Goal: Task Accomplishment & Management: Manage account settings

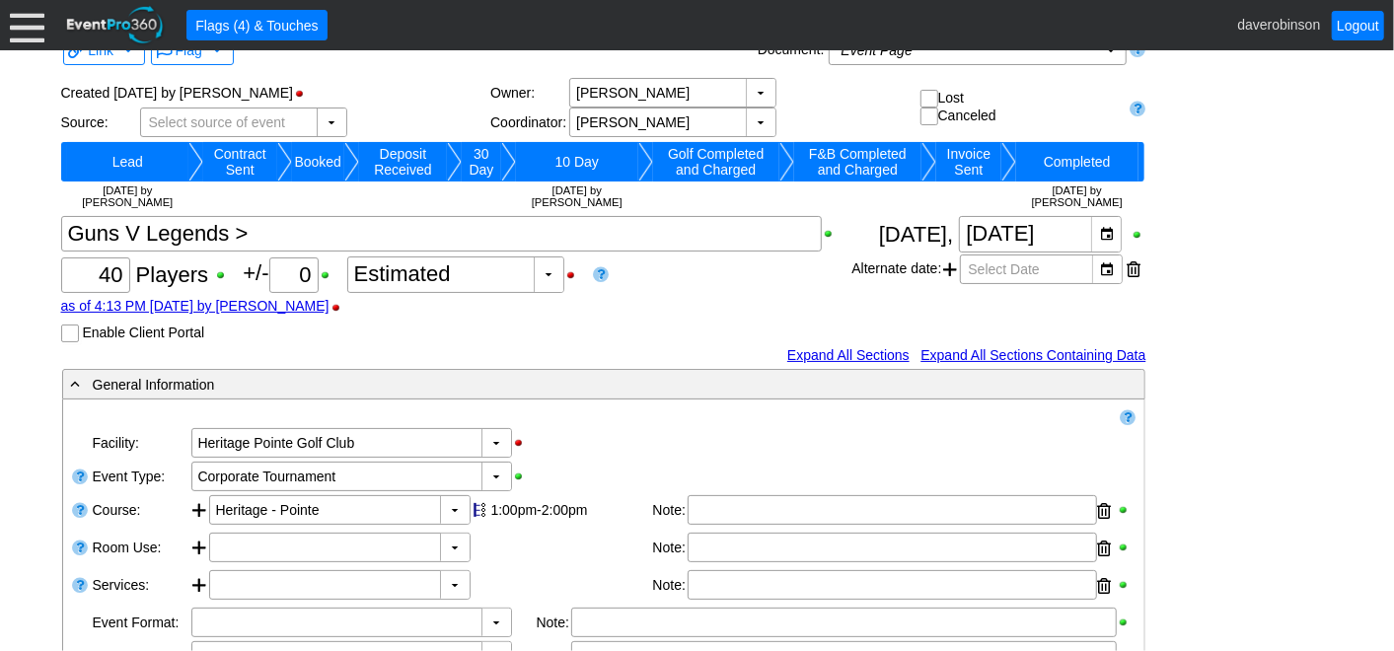
scroll to position [30, 0]
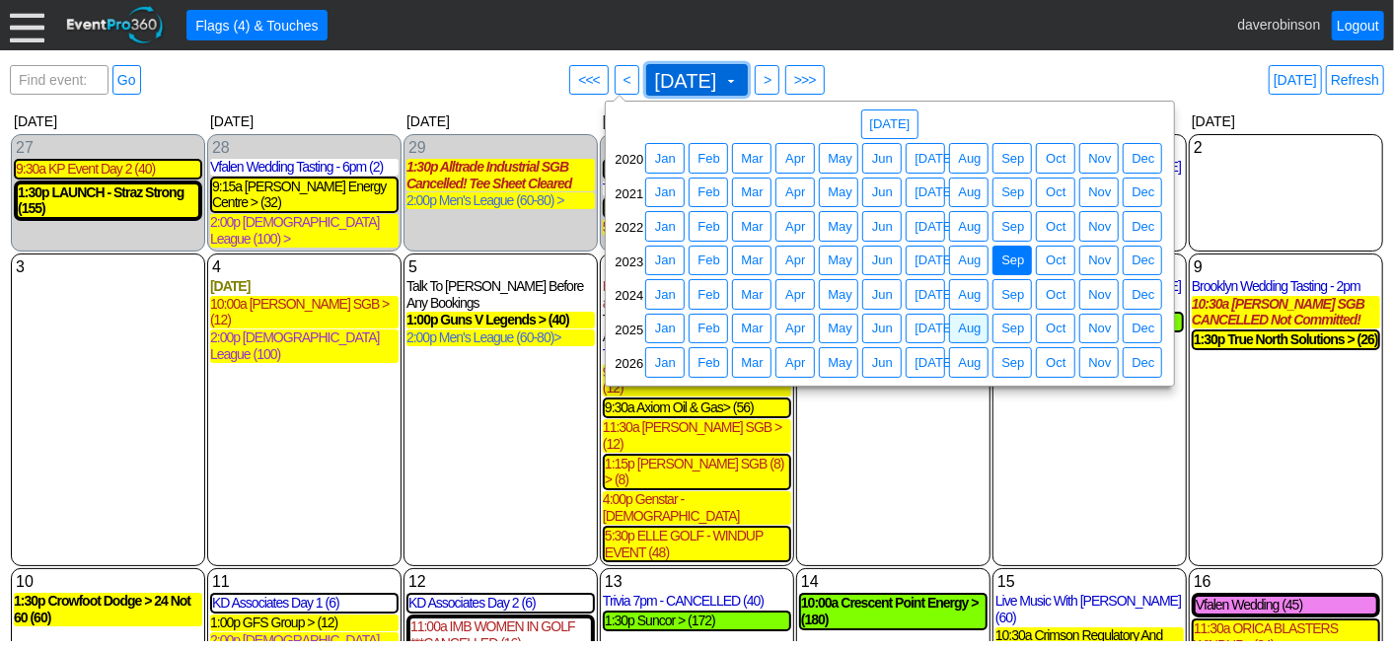
click at [721, 83] on span "[DATE]" at bounding box center [686, 81] width 70 height 20
click at [1008, 319] on span "● Sep" at bounding box center [1013, 329] width 30 height 21
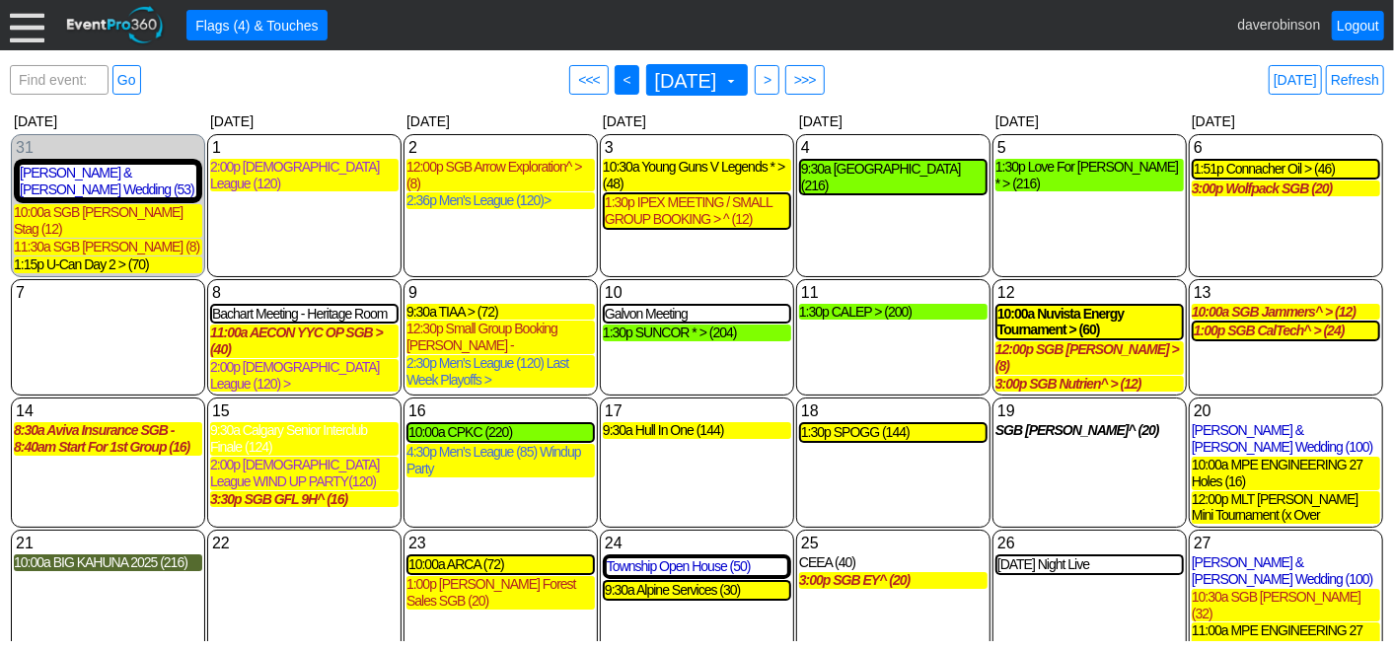
click at [620, 81] on span "<" at bounding box center [627, 80] width 15 height 20
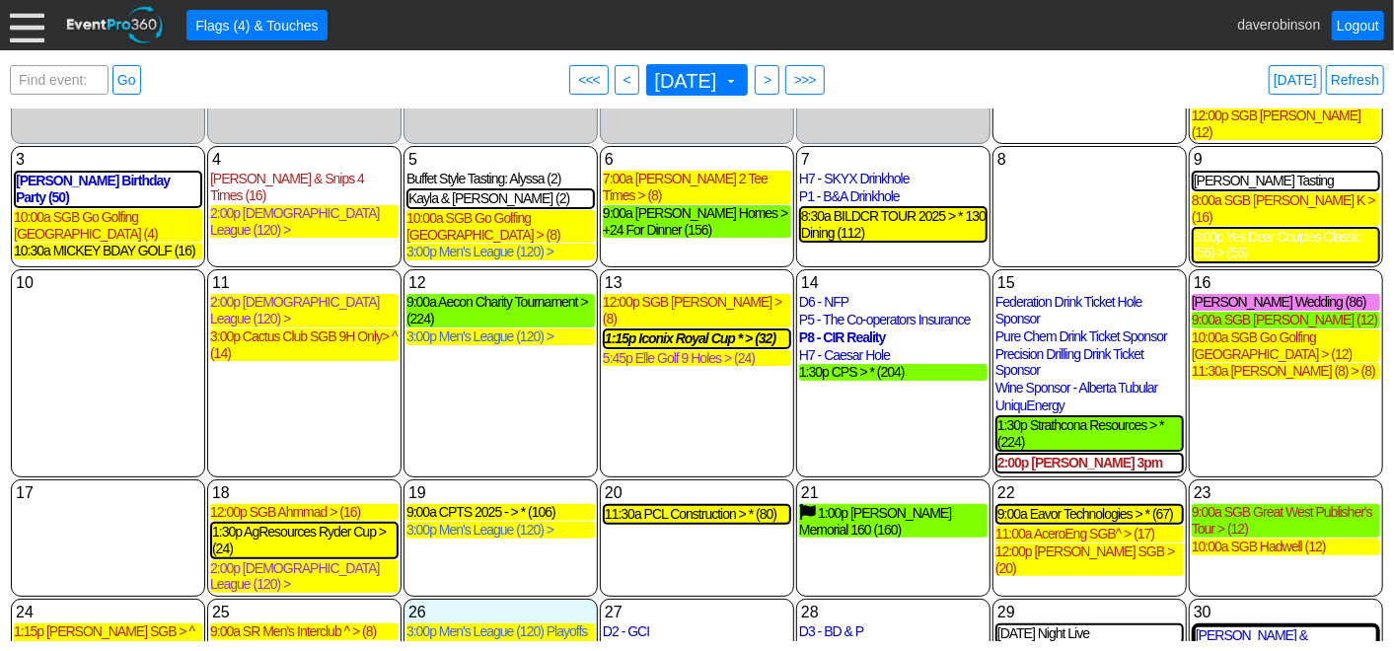
scroll to position [321, 0]
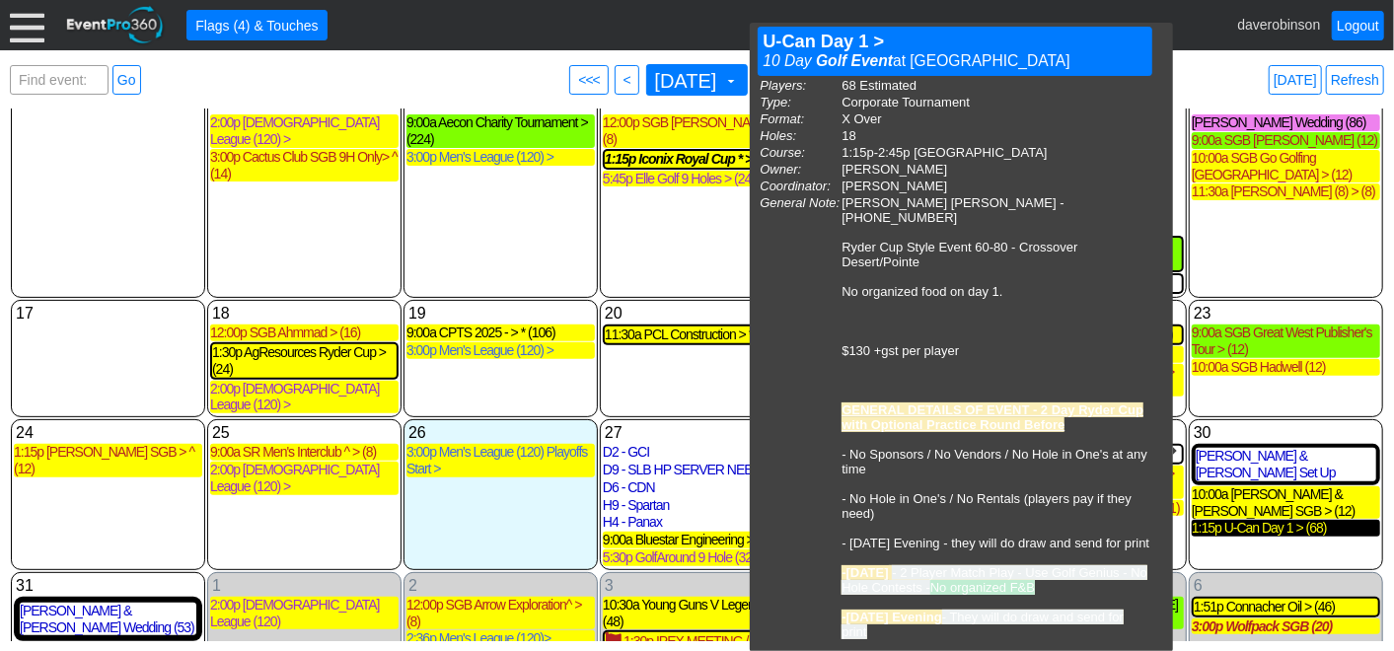
click at [1274, 520] on div "1:15p U-Can Day 1 > (68)" at bounding box center [1286, 528] width 188 height 17
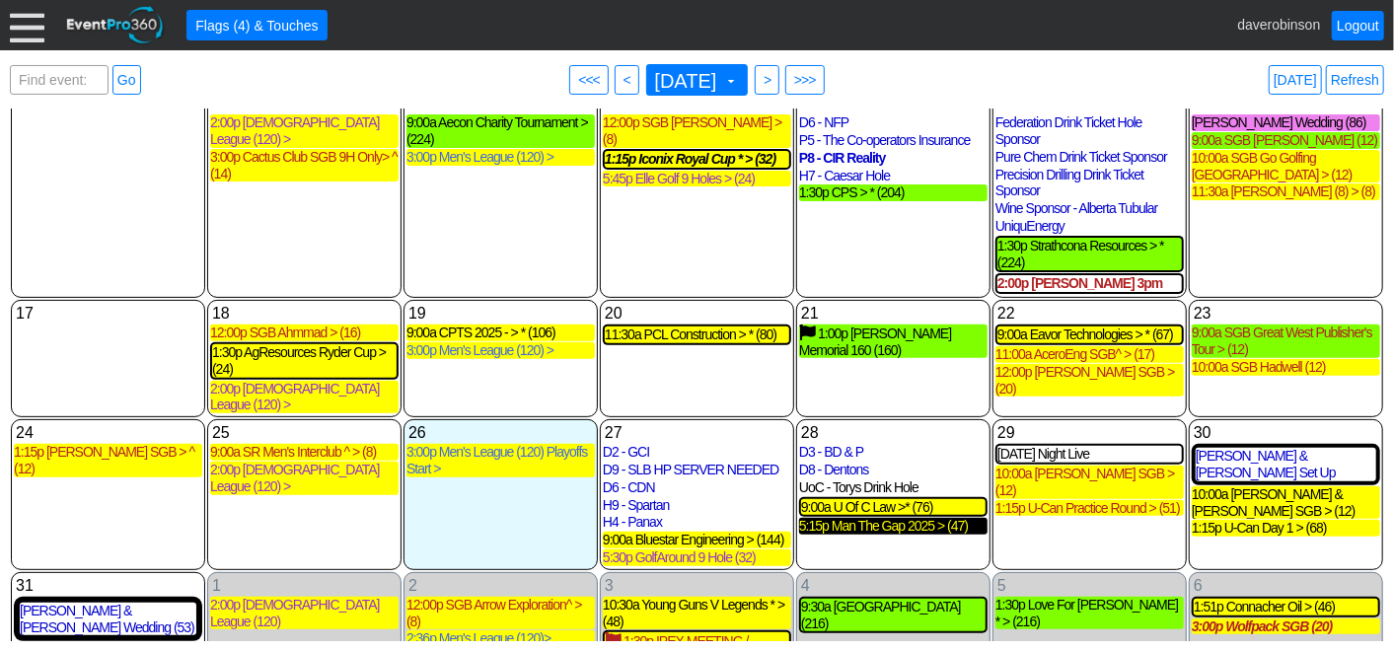
click at [930, 518] on div "5:15p Man The Gap 2025 > (47)" at bounding box center [893, 526] width 188 height 17
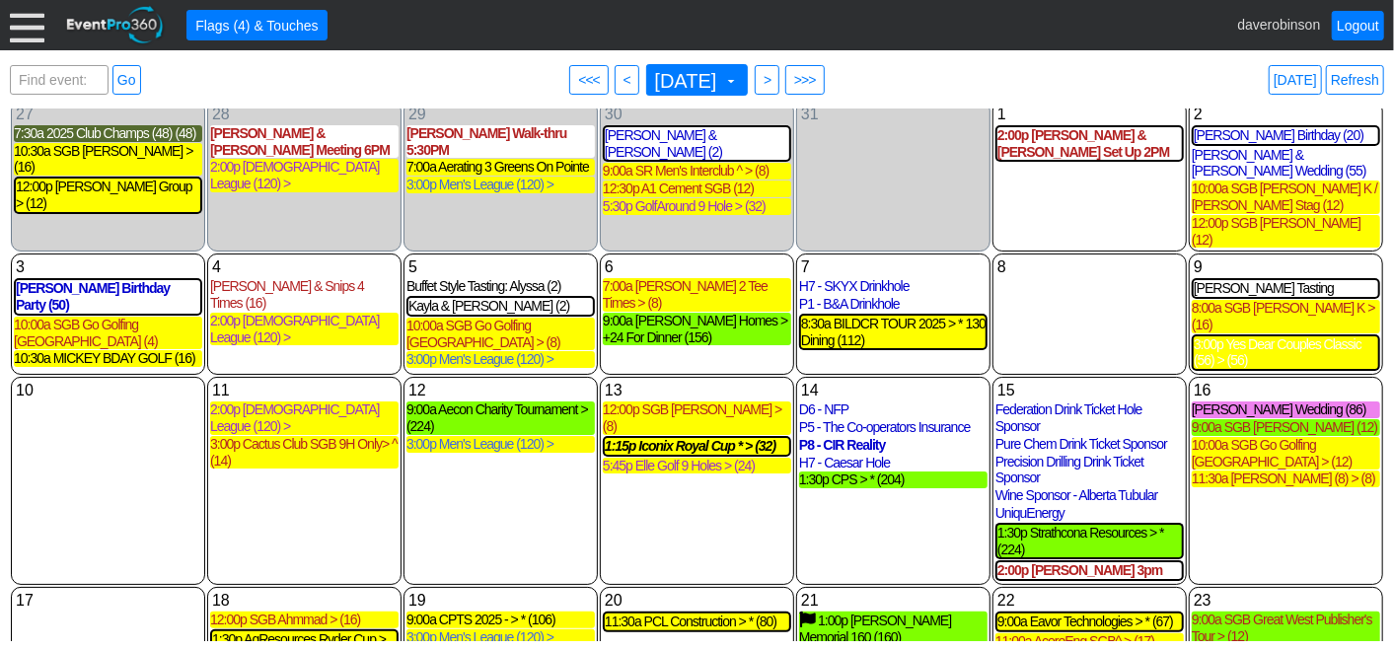
scroll to position [0, 0]
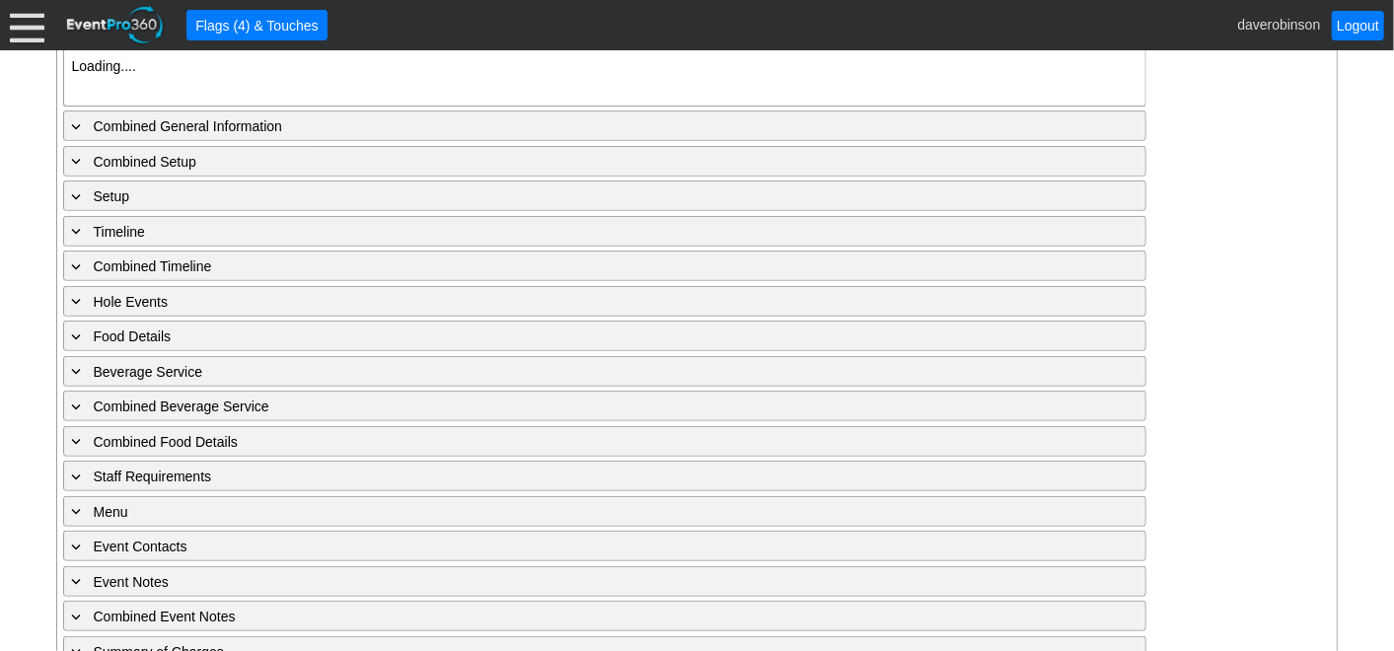
type input "Heritage Pointe Golf Club"
type input "Corporate Tournament"
type input "Other"
type input "X Over"
type input "Black"
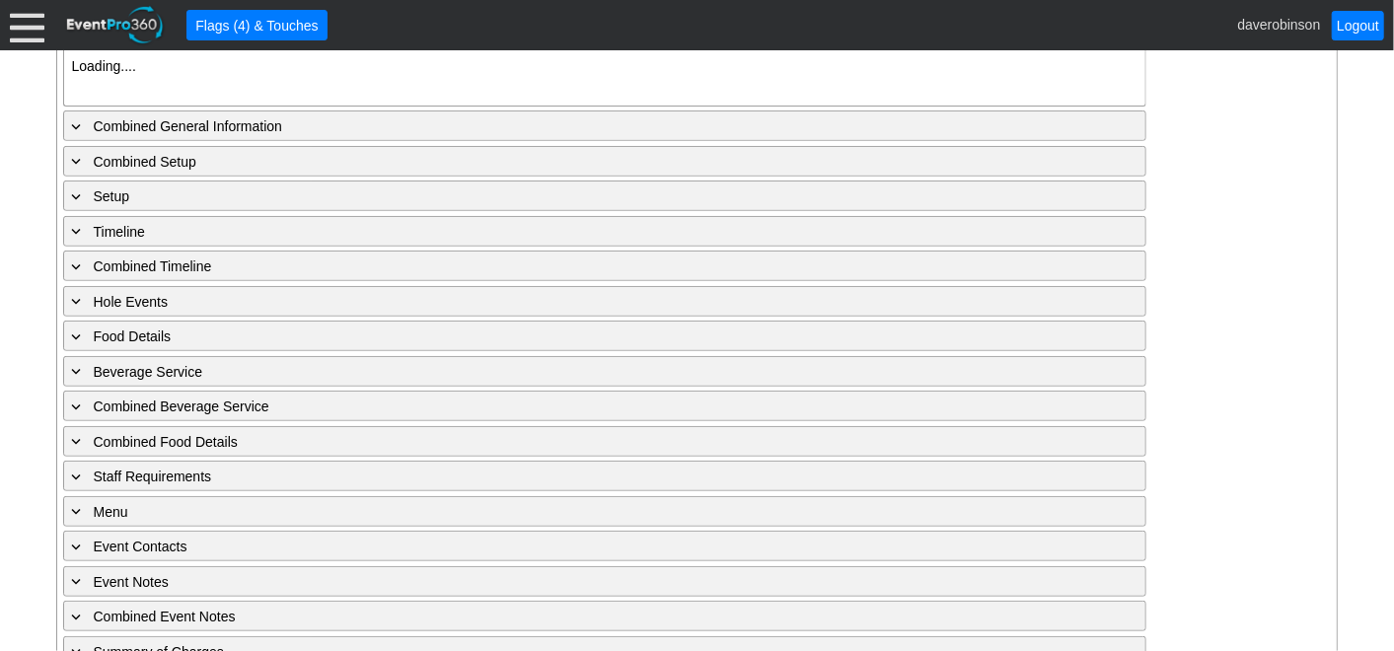
type input "Red"
type input "1140067"
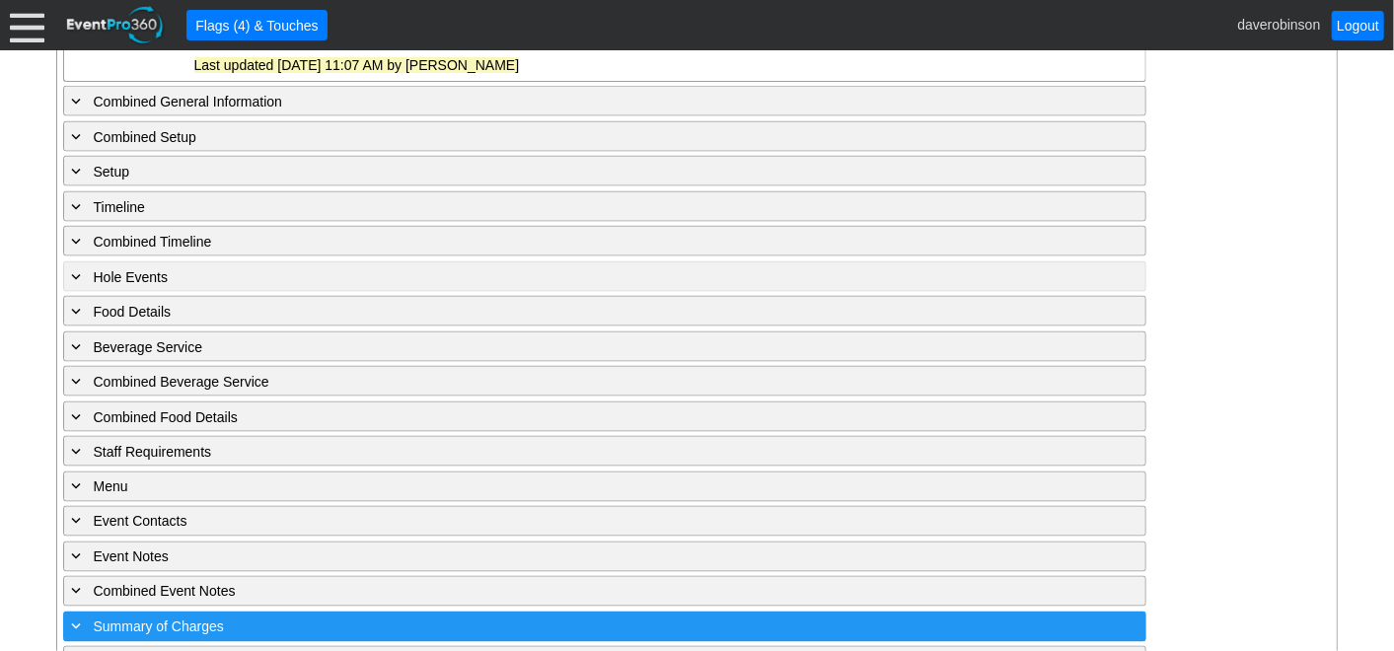
scroll to position [1747, 0]
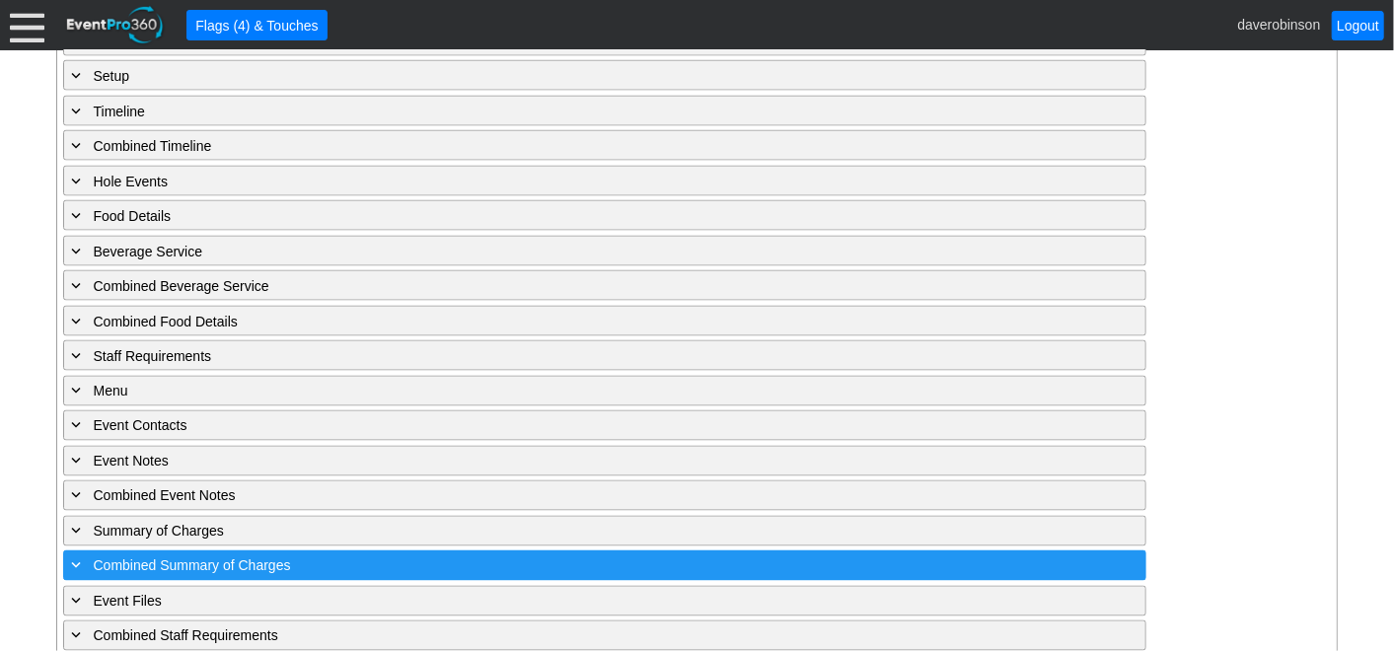
click at [163, 559] on span "Combined Summary of Charges" at bounding box center [192, 567] width 197 height 16
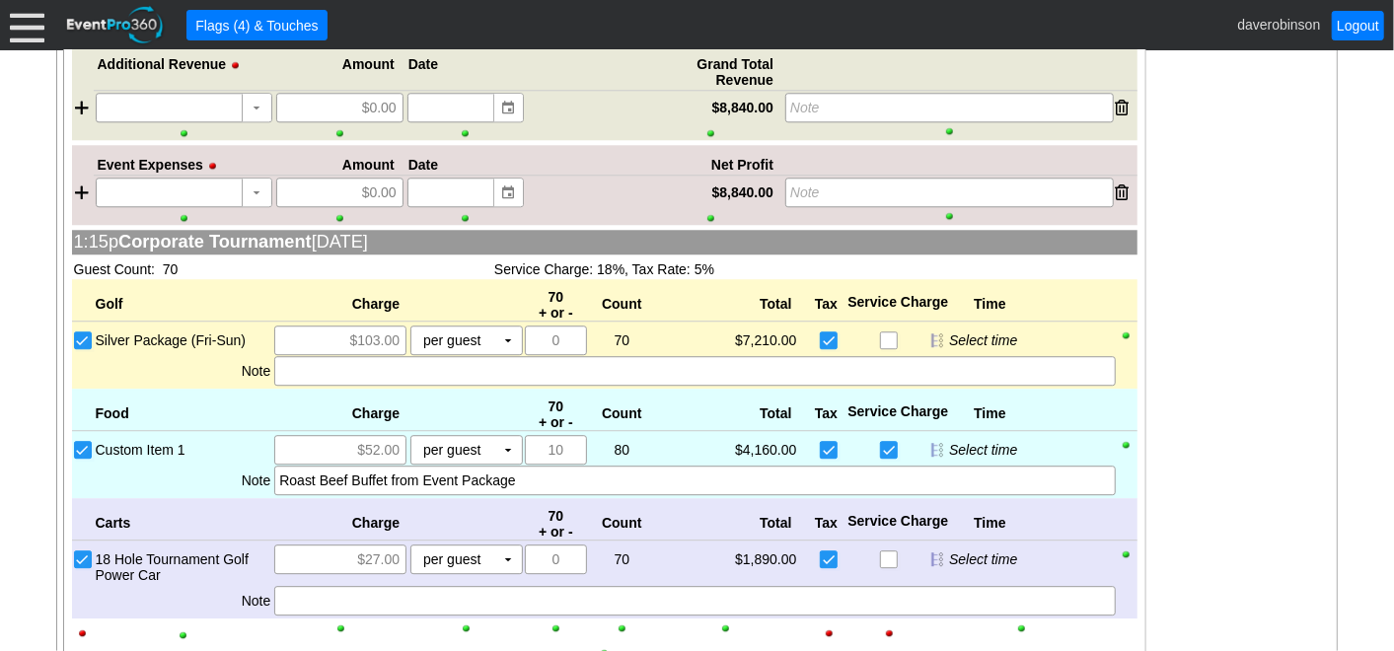
scroll to position [2855, 0]
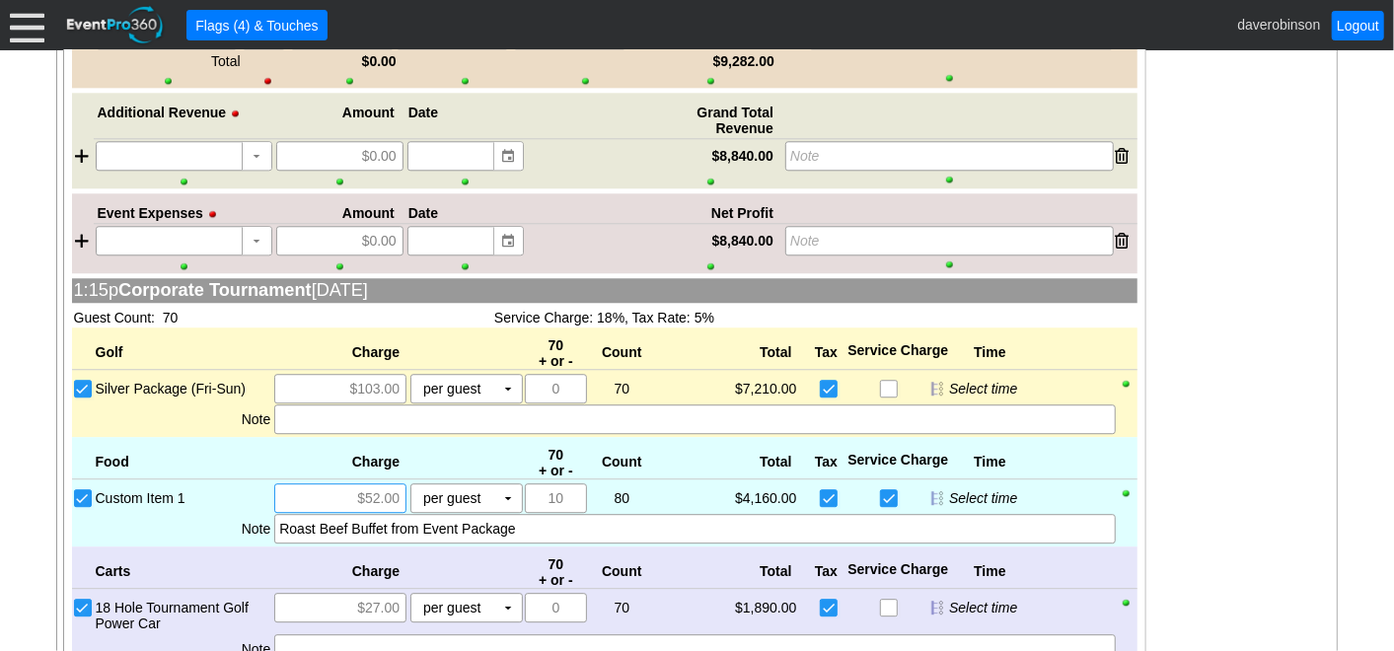
click at [386, 485] on input "$52.00" at bounding box center [340, 499] width 118 height 28
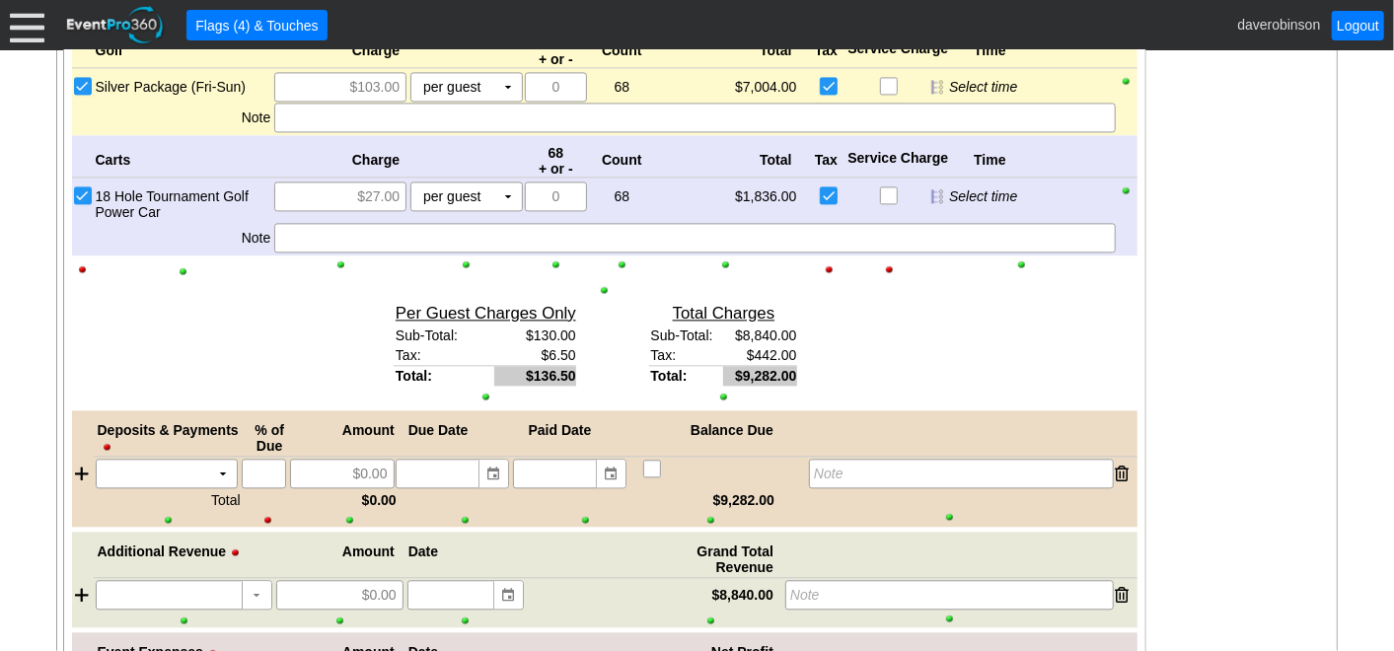
scroll to position [2087, 0]
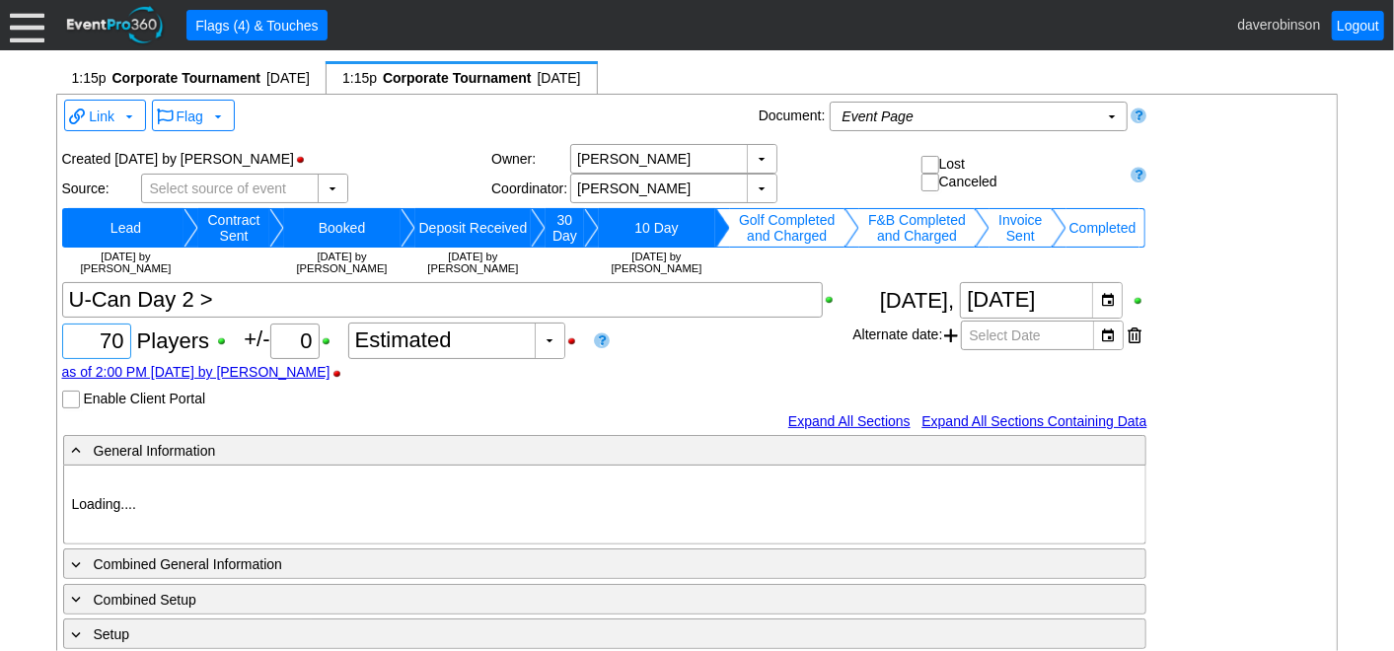
type input "Heritage Pointe Golf Club"
type input "Corporate Tournament"
type input "X Over"
type input "1140069"
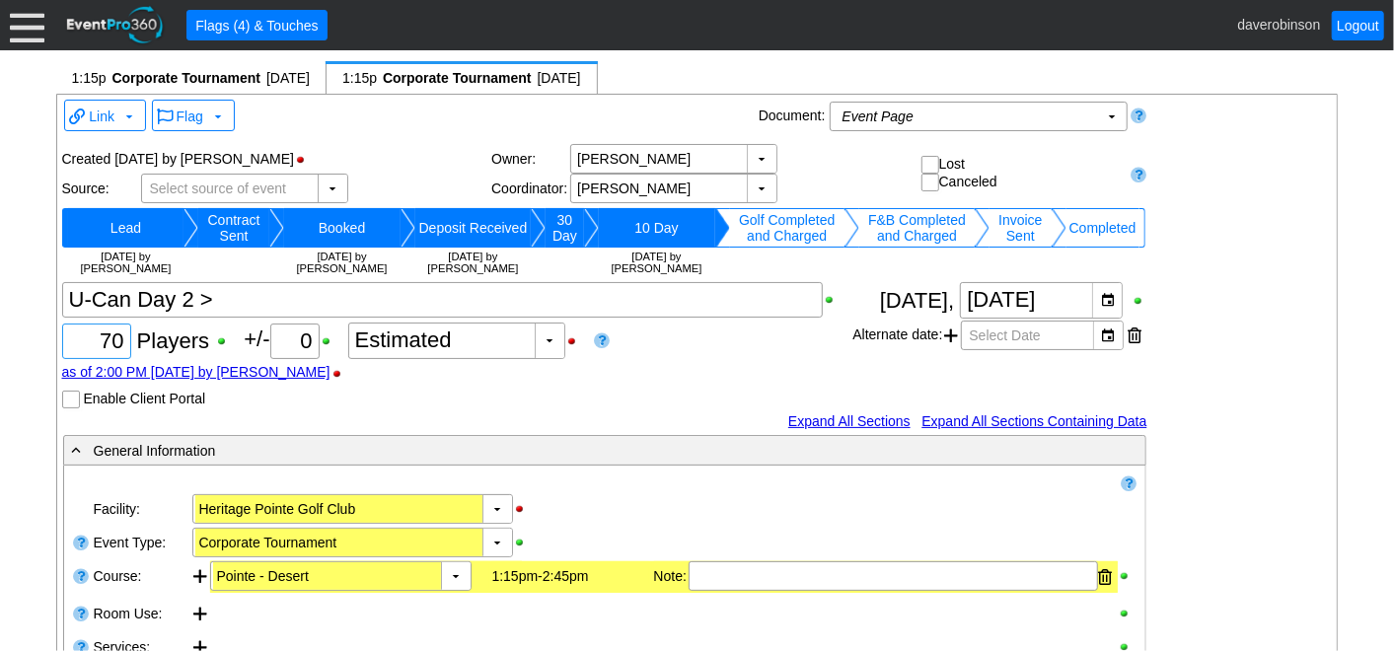
drag, startPoint x: 99, startPoint y: 337, endPoint x: 123, endPoint y: 343, distance: 25.4
click at [123, 343] on div "70" at bounding box center [96, 342] width 63 height 34
type input "68"
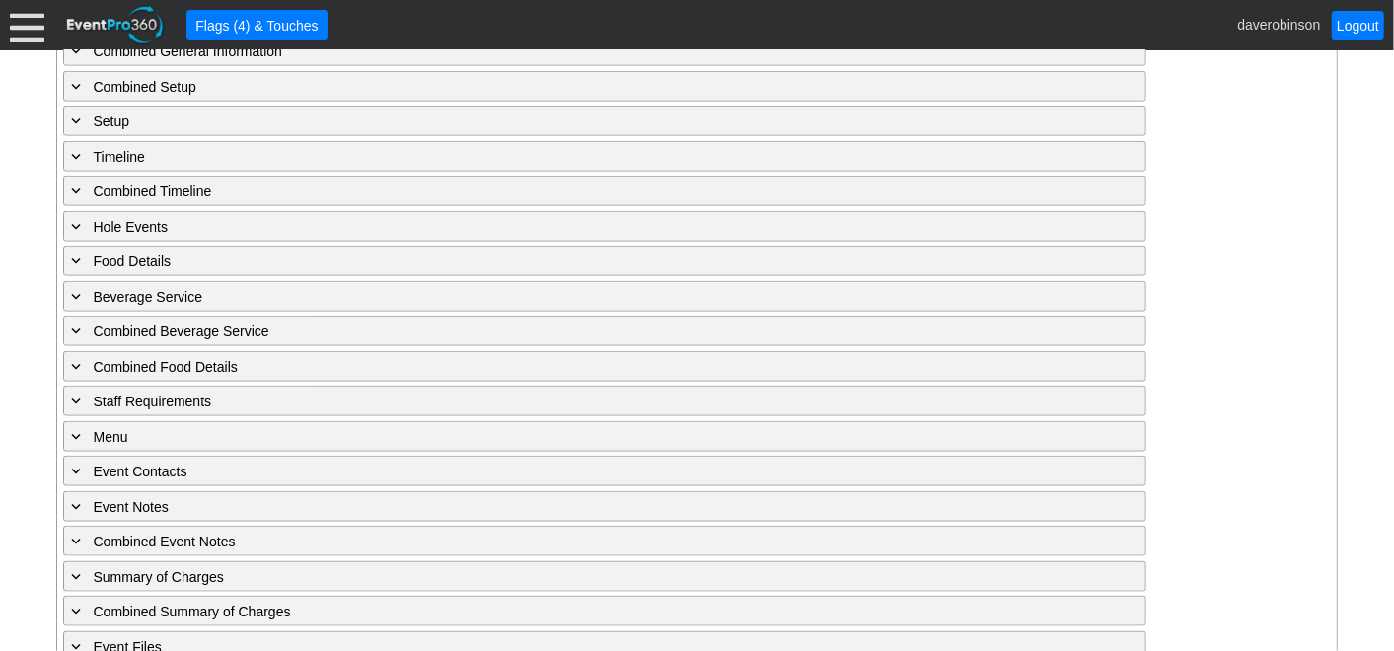
scroll to position [1111, 0]
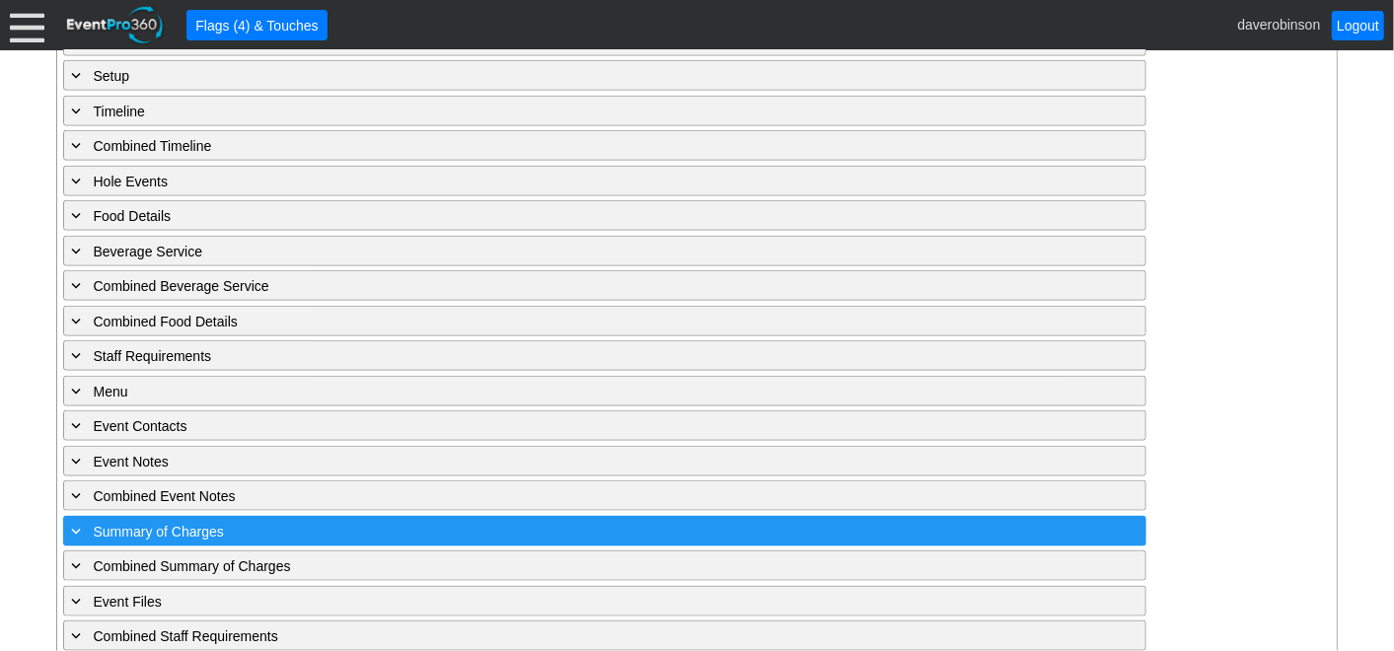
click at [73, 522] on span at bounding box center [77, 531] width 18 height 18
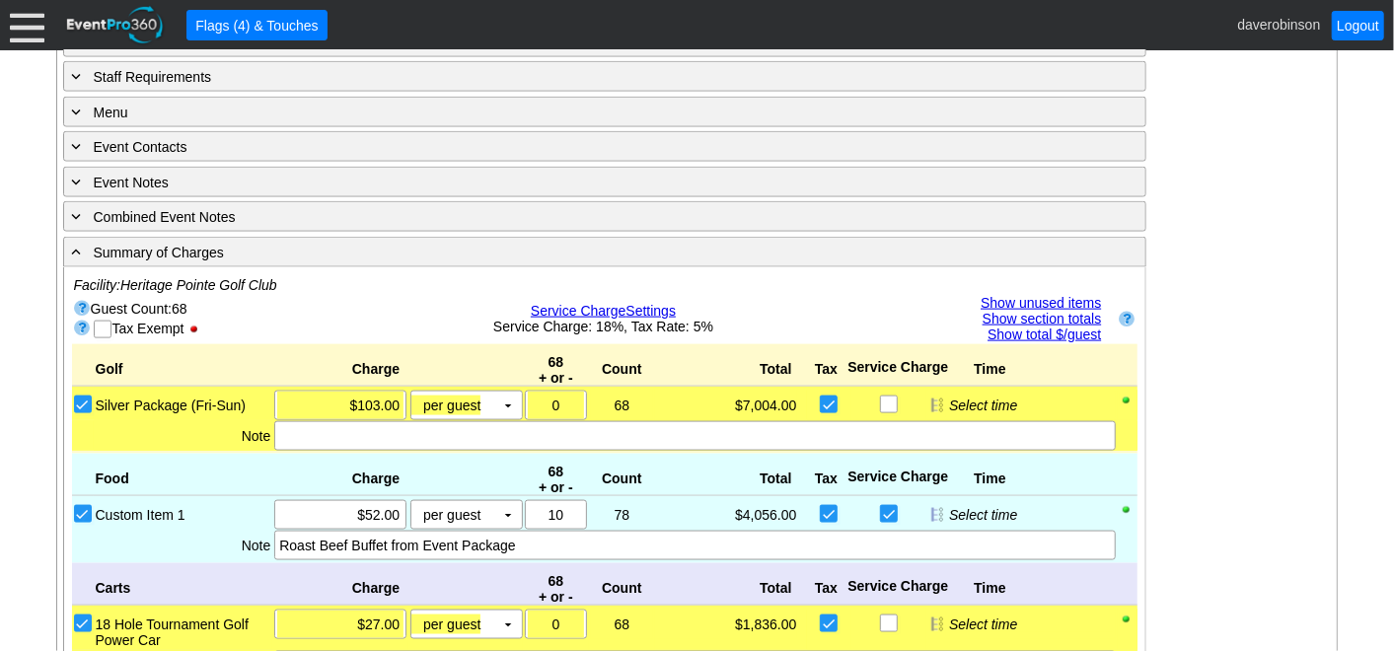
scroll to position [1424, 0]
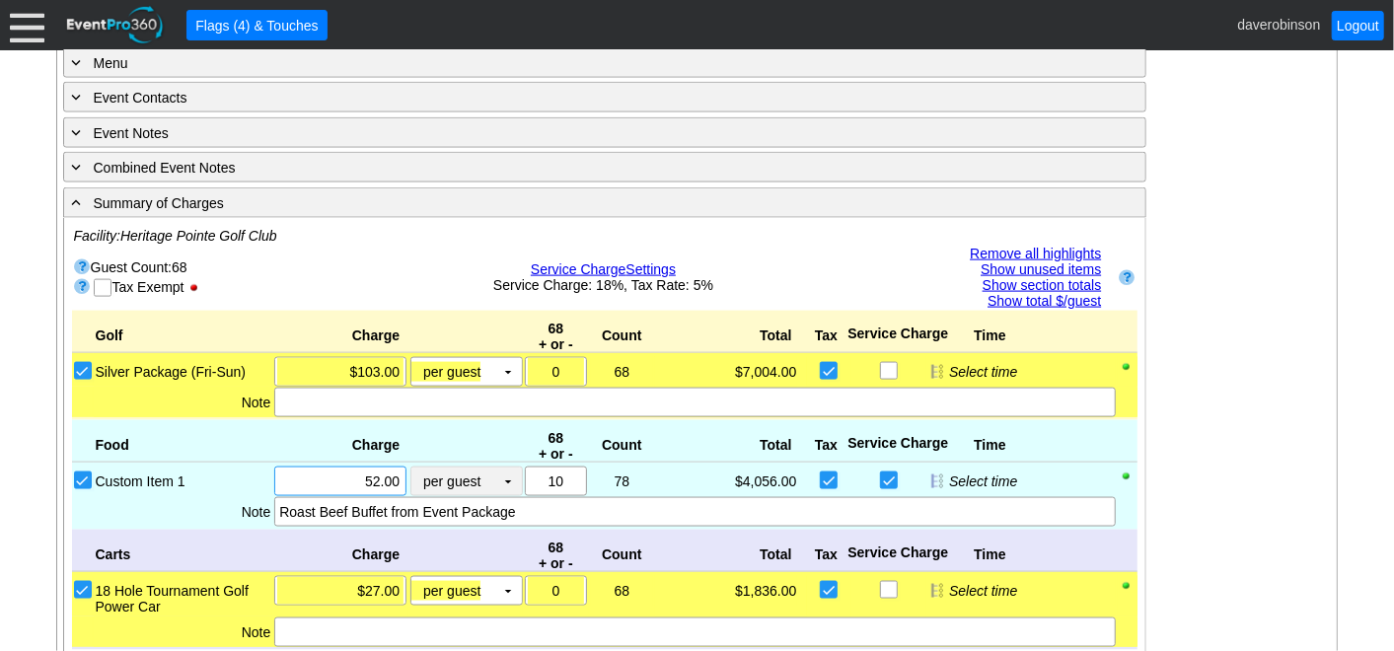
drag, startPoint x: 346, startPoint y: 460, endPoint x: 409, endPoint y: 455, distance: 62.4
click at [409, 467] on div "Χ 52.00 per guest Χ ▼ Upcharge" at bounding box center [397, 482] width 251 height 30
type input "$52.50"
click at [1267, 428] on div "- General Information ▼ Loading.... Remove all highlights Facility: ▼ Χ [GEOGRA…" at bounding box center [697, 179] width 1281 height 2339
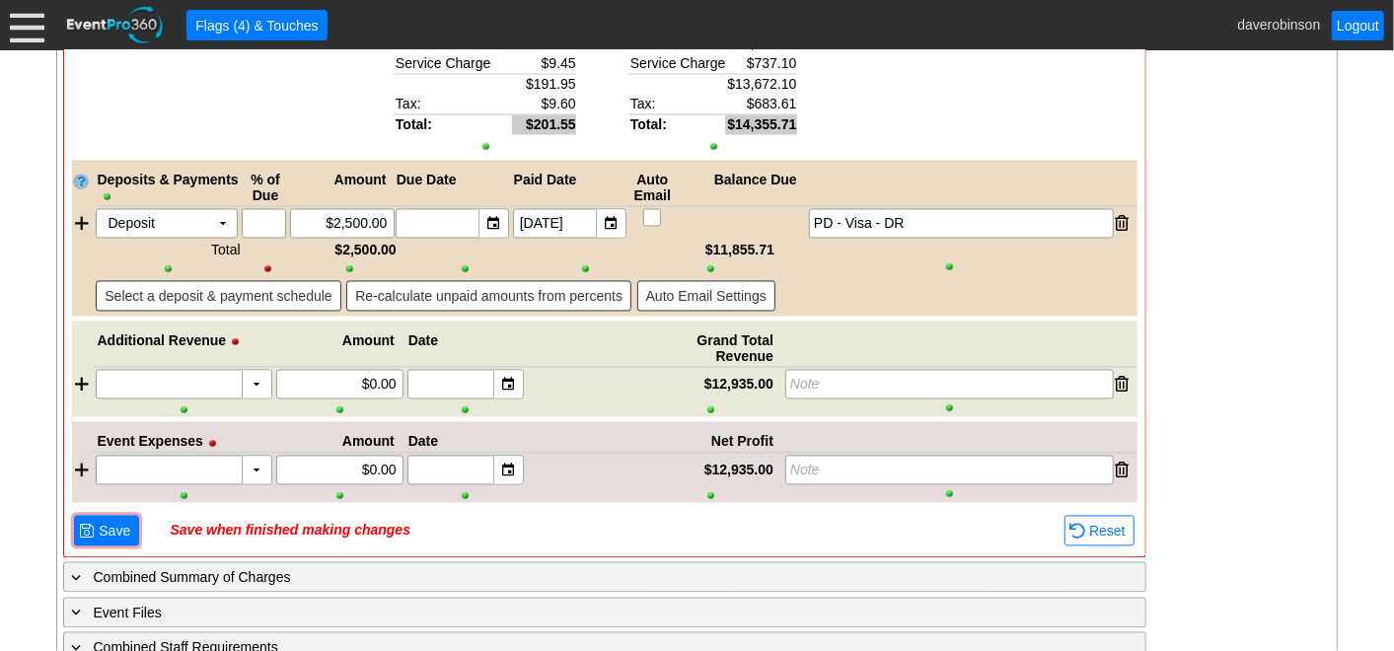
scroll to position [2123, 0]
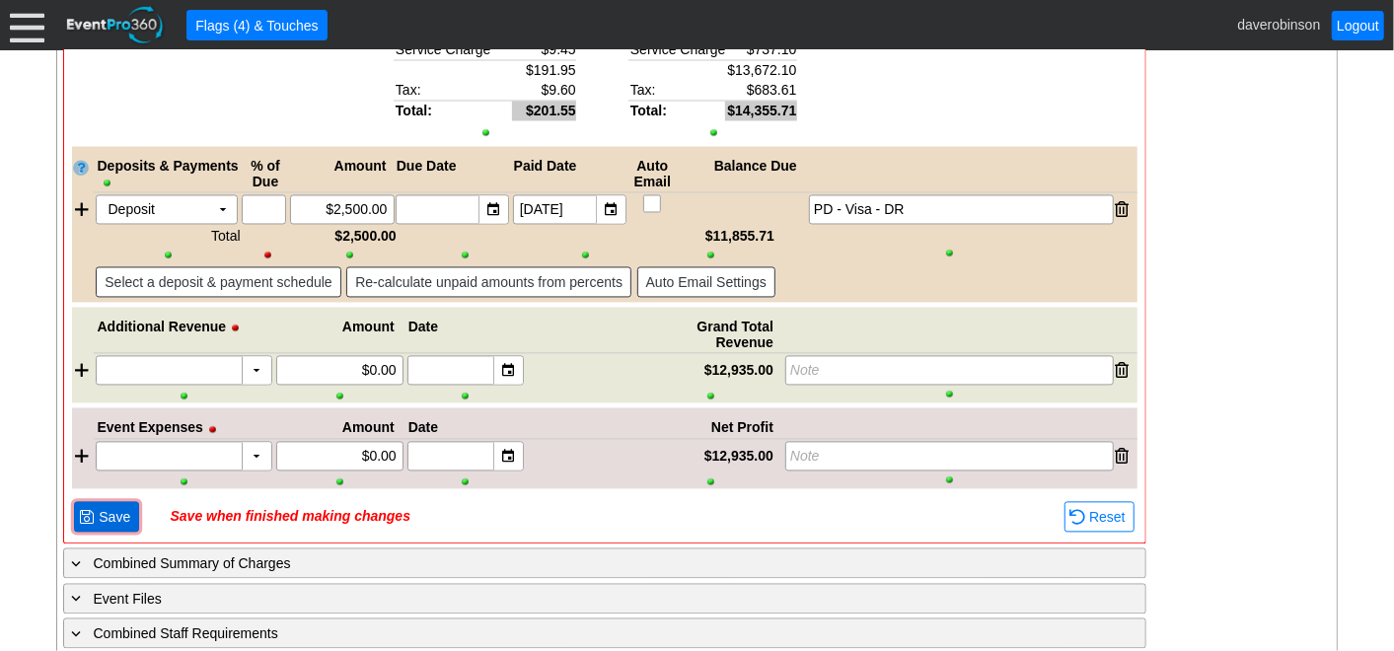
click at [96, 508] on span "Save" at bounding box center [114, 518] width 39 height 20
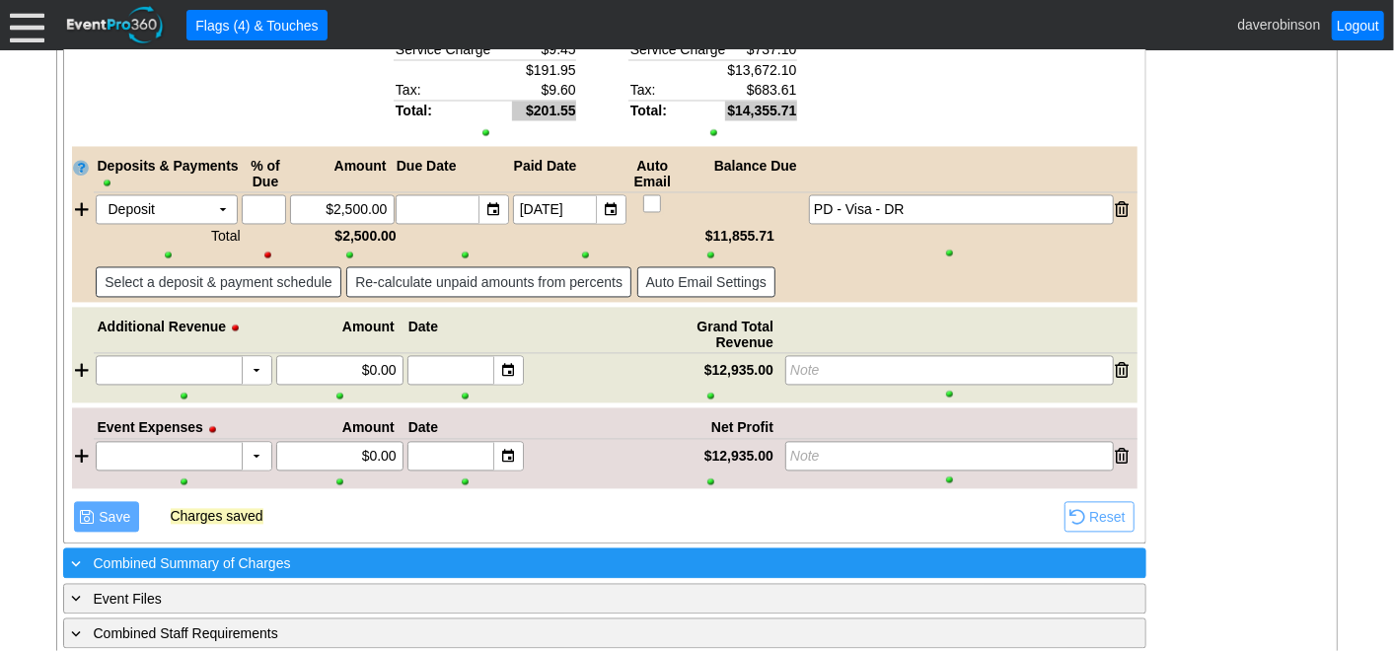
click at [90, 553] on div "+ Combined Summary of Charges" at bounding box center [564, 564] width 993 height 23
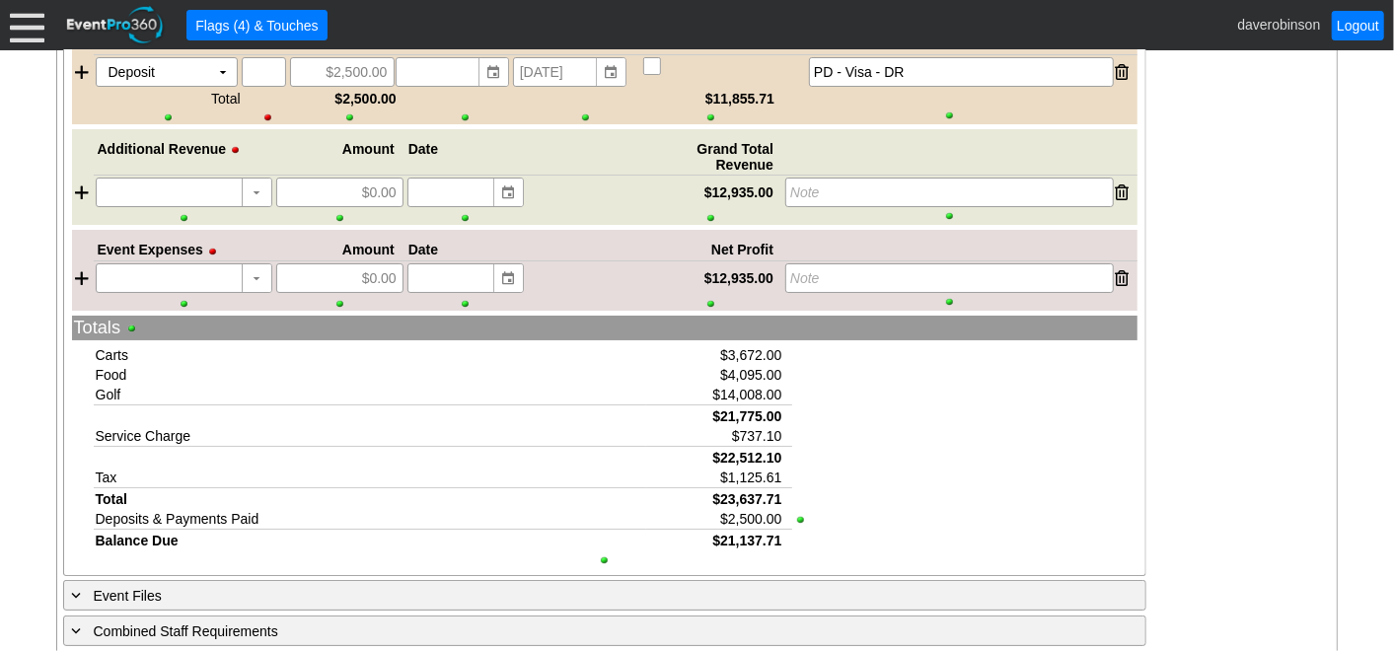
scroll to position [2560, 0]
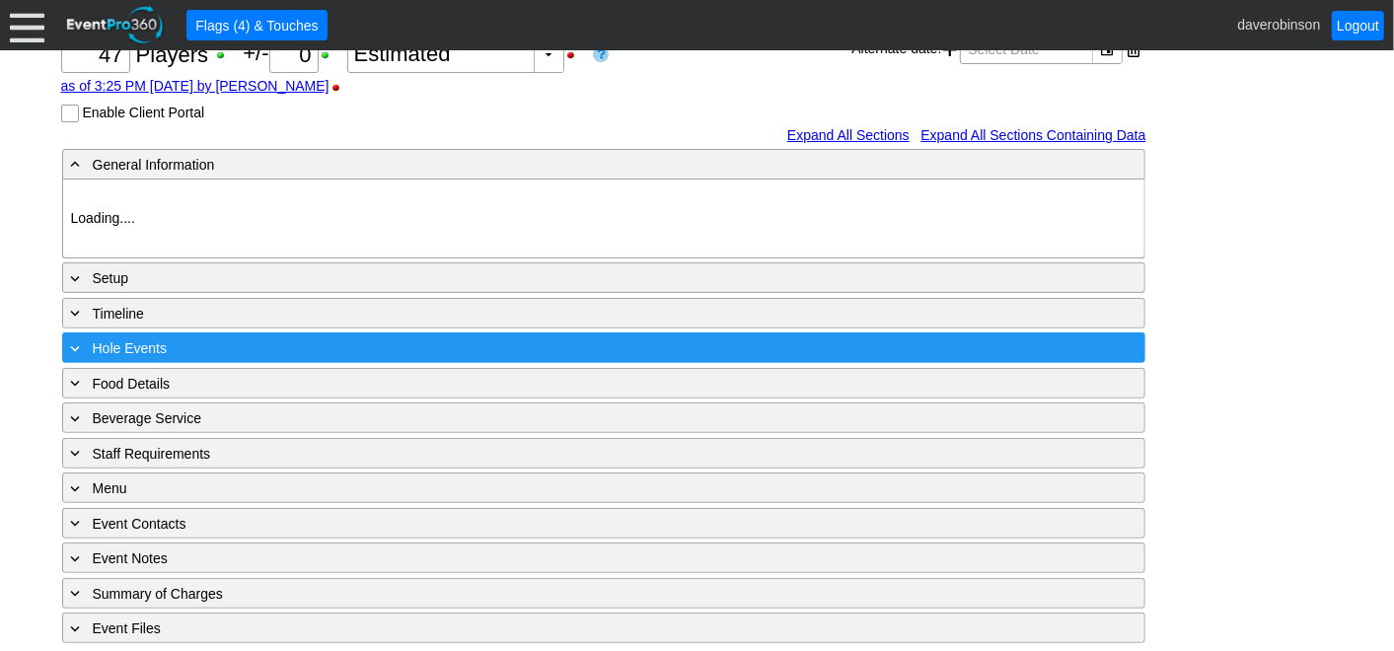
type input "Heritage Pointe Golf Club"
type input "Corporate Tournament"
type input "Scramble"
type input "Shotgun"
type input "White"
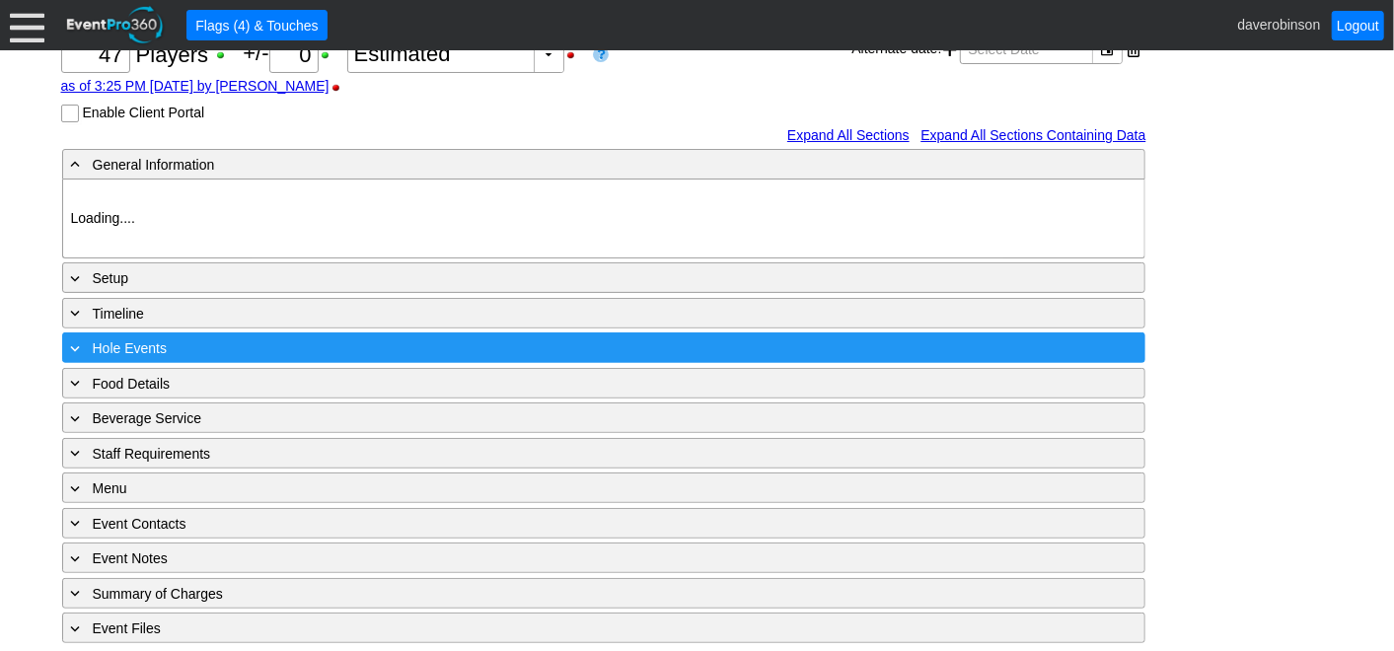
type input "1124556"
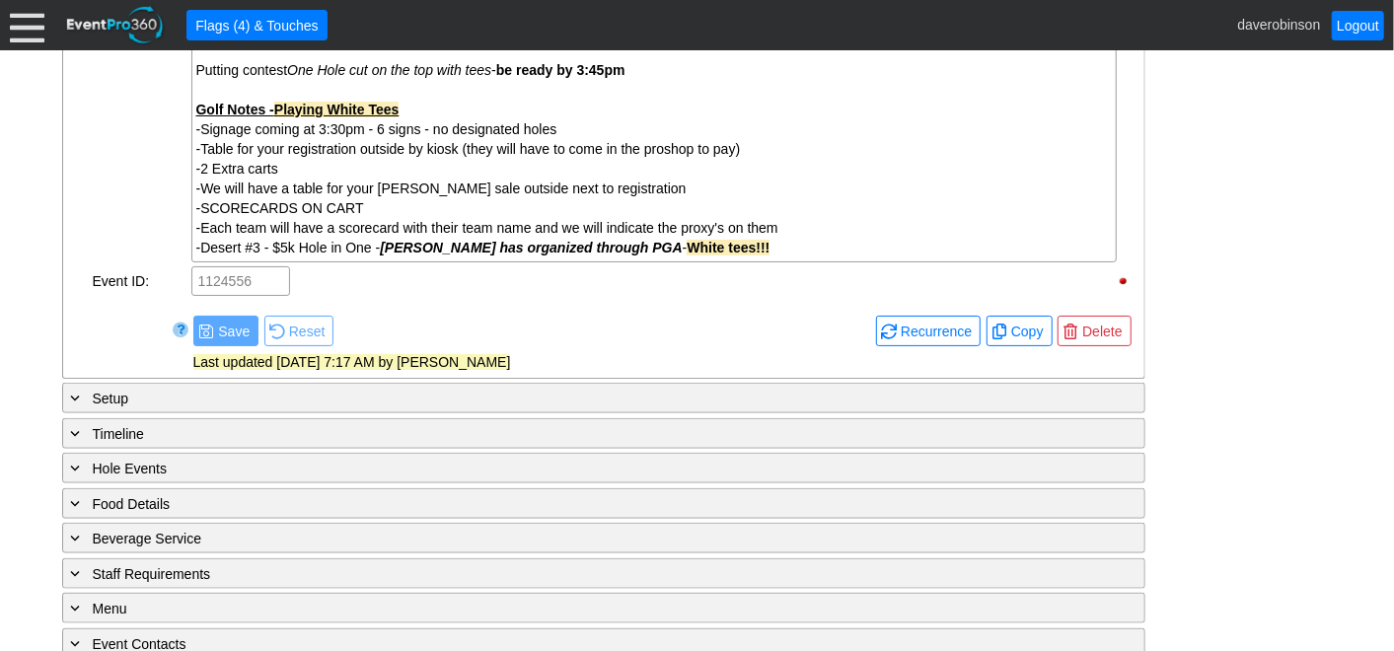
scroll to position [1129, 0]
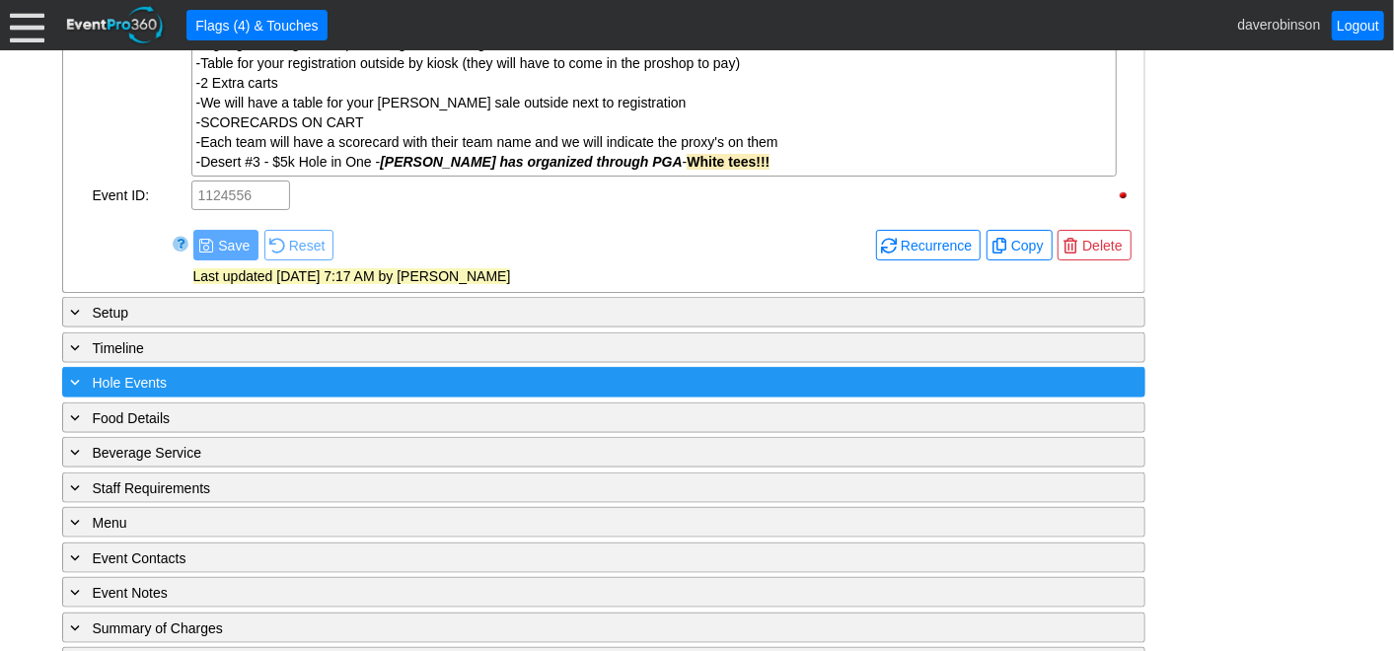
click at [80, 373] on span at bounding box center [76, 382] width 18 height 18
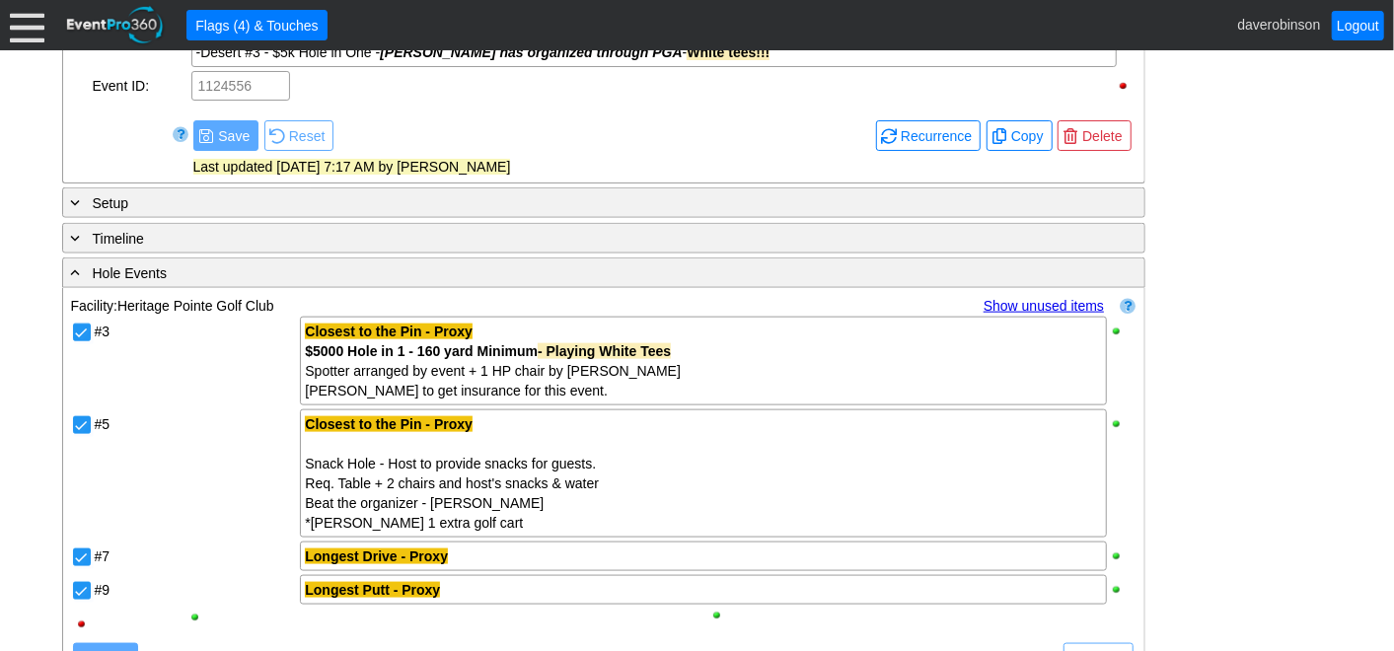
scroll to position [1239, 0]
click at [225, 502] on div "#5" at bounding box center [196, 473] width 206 height 132
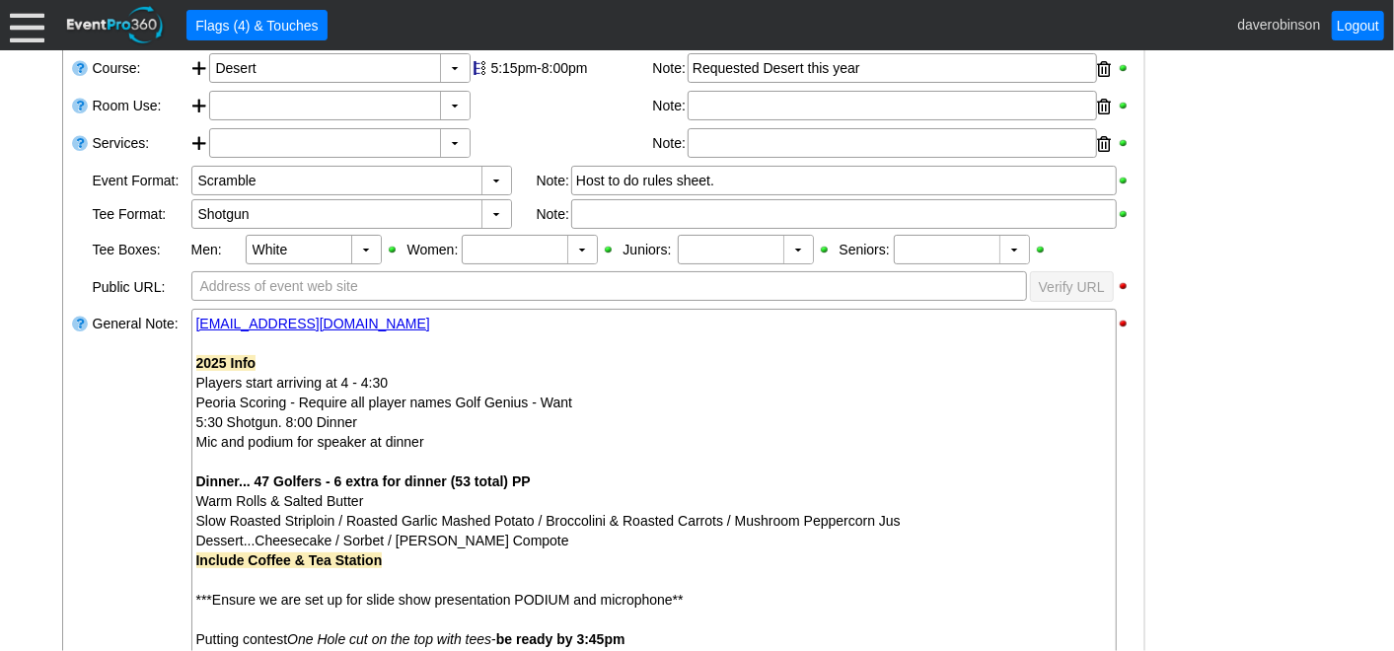
scroll to position [472, 0]
